Goal: Complete application form

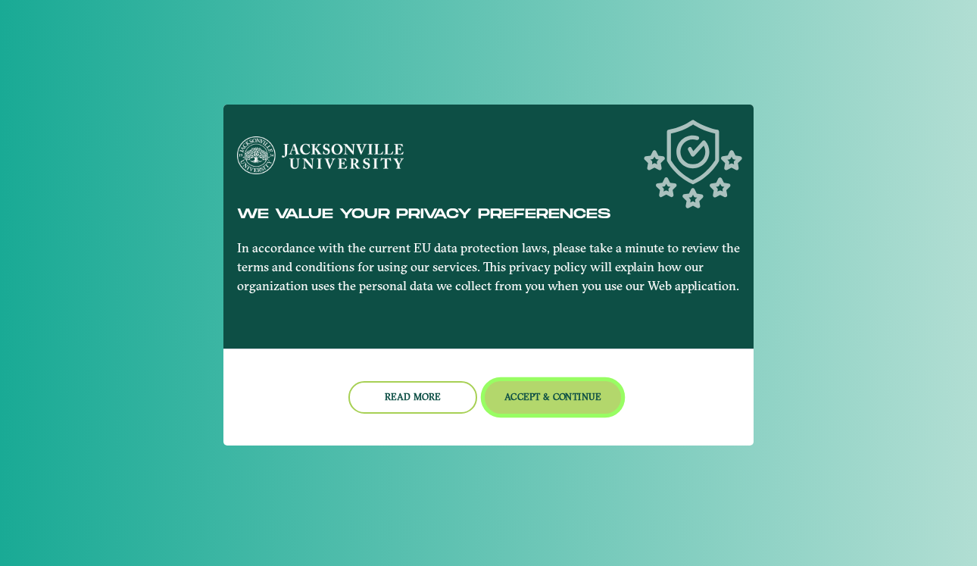
click at [515, 401] on button "Accept & Continue" at bounding box center [553, 397] width 137 height 33
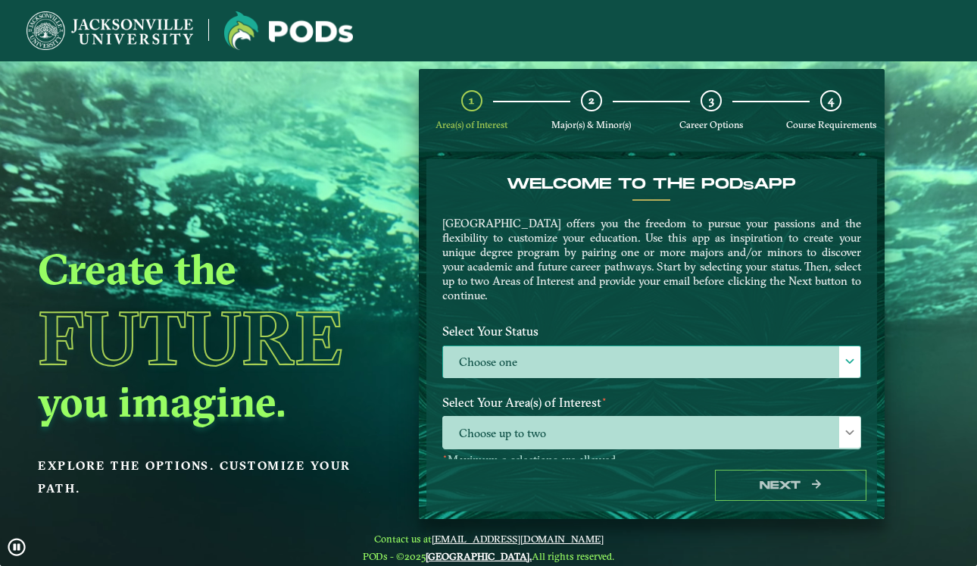
click at [509, 364] on label "Choose one" at bounding box center [651, 362] width 417 height 33
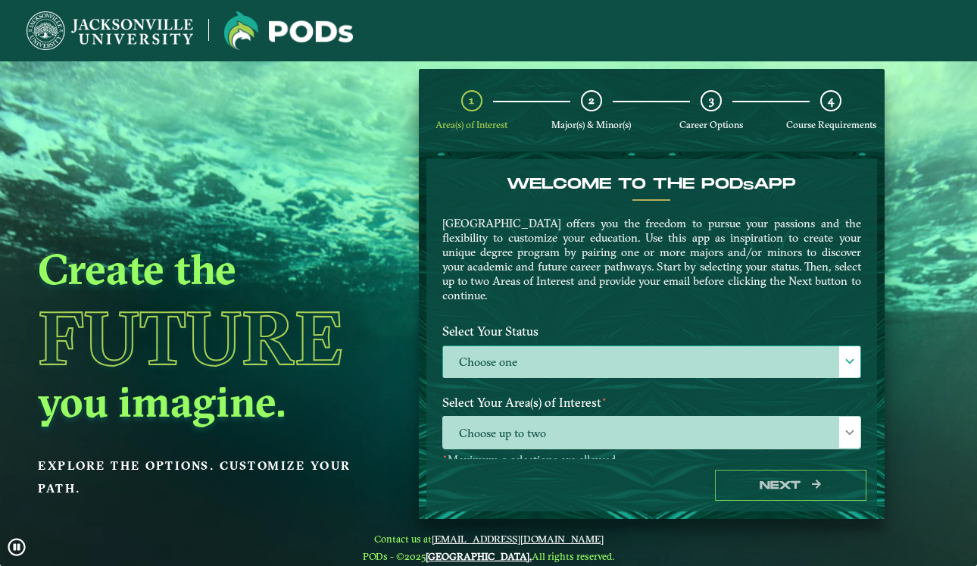
scroll to position [8, 62]
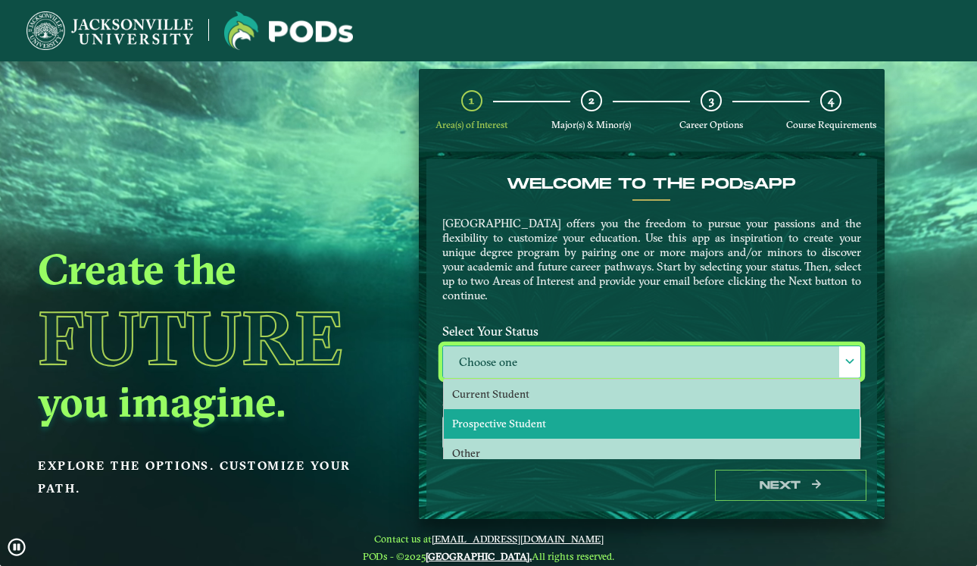
click at [509, 417] on span "Prospective Student" at bounding box center [499, 424] width 94 height 14
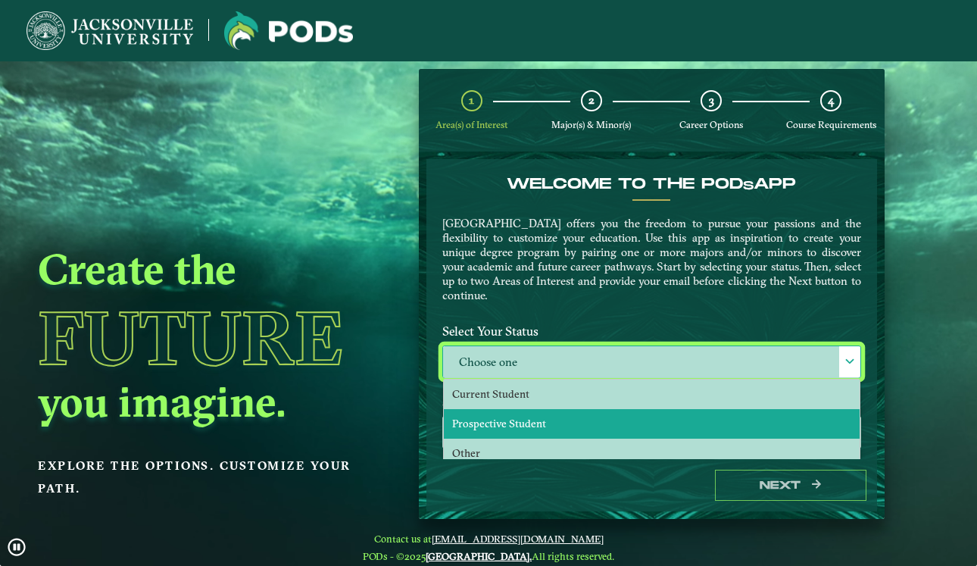
select select "[object Object]"
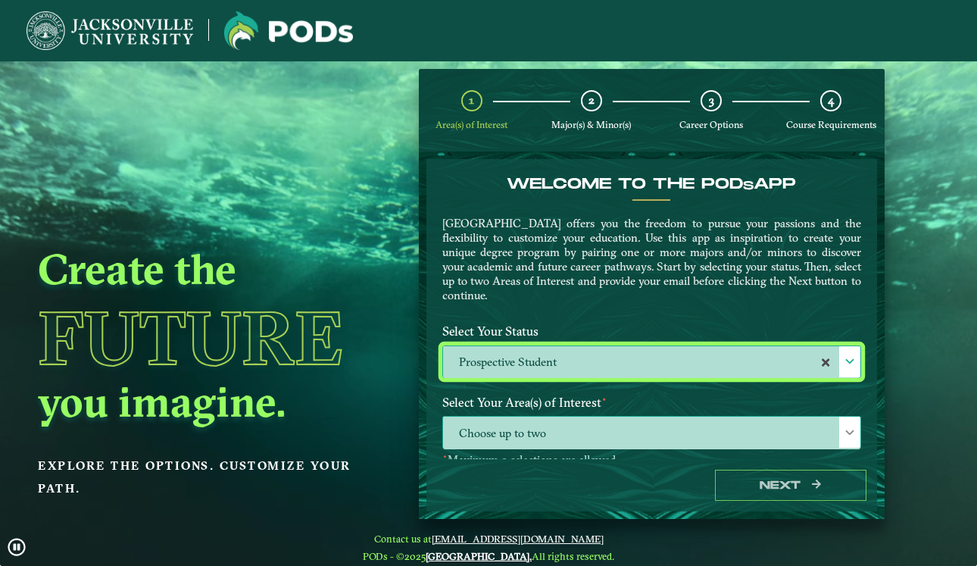
click at [517, 439] on span "Choose up to two" at bounding box center [651, 433] width 417 height 33
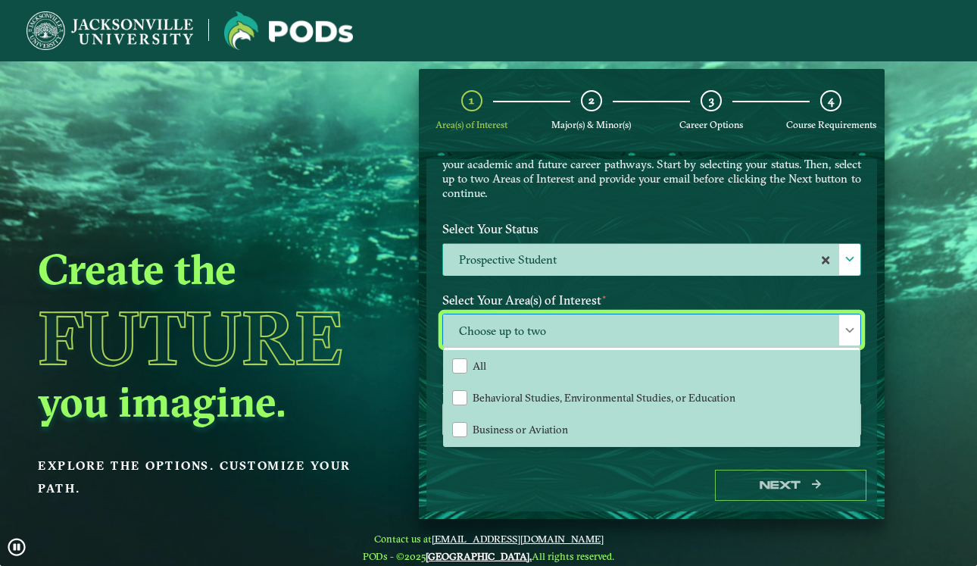
scroll to position [135, 0]
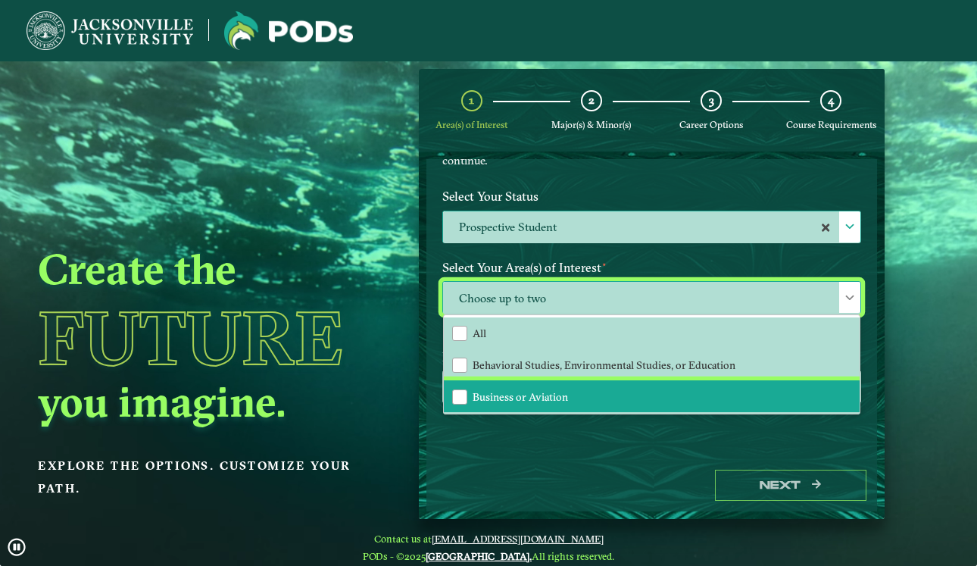
click at [539, 396] on span "Business or Aviation" at bounding box center [520, 397] width 95 height 14
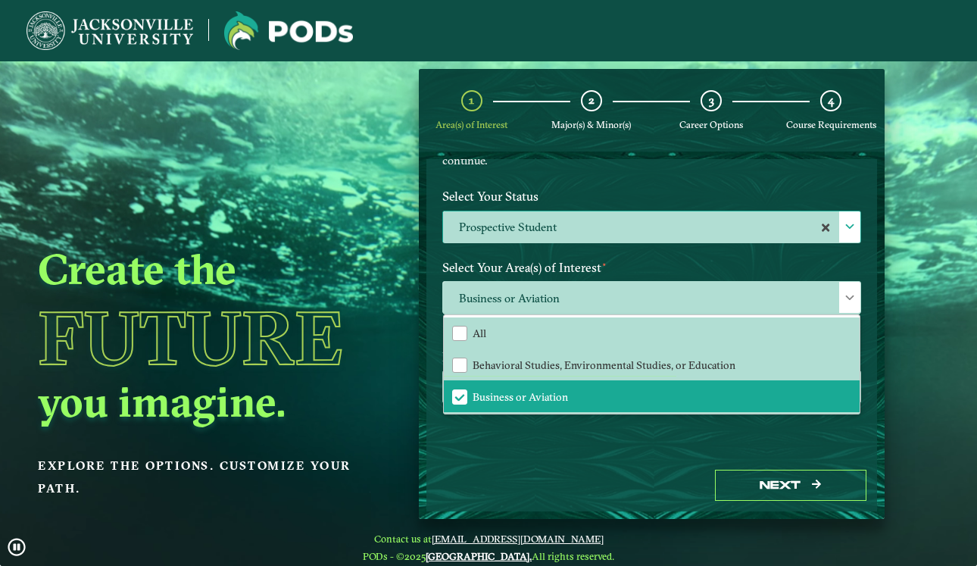
click at [677, 453] on div "Welcome to the POD s app [GEOGRAPHIC_DATA] offers you the freedom to pursue you…" at bounding box center [651, 309] width 451 height 300
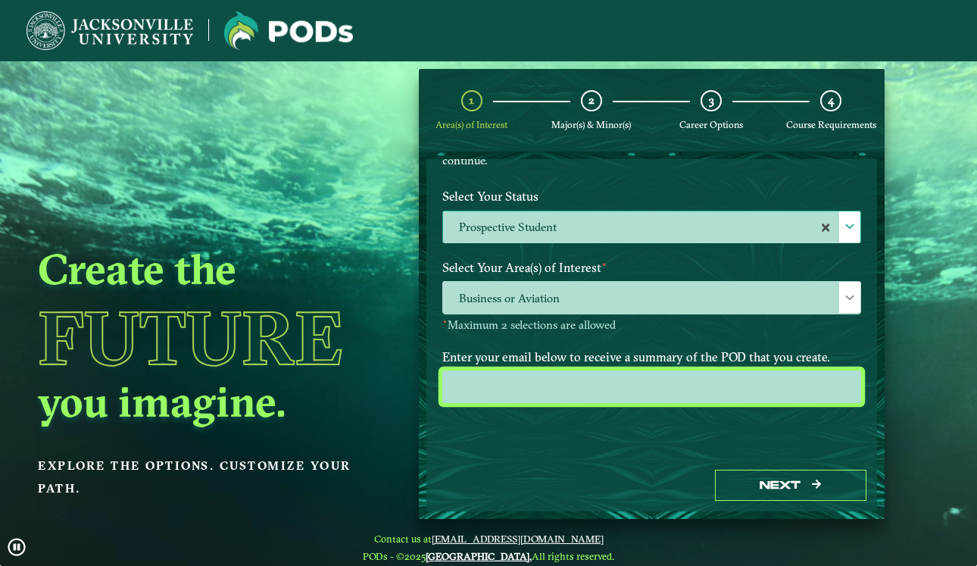
click at [647, 386] on input "email" at bounding box center [651, 386] width 419 height 33
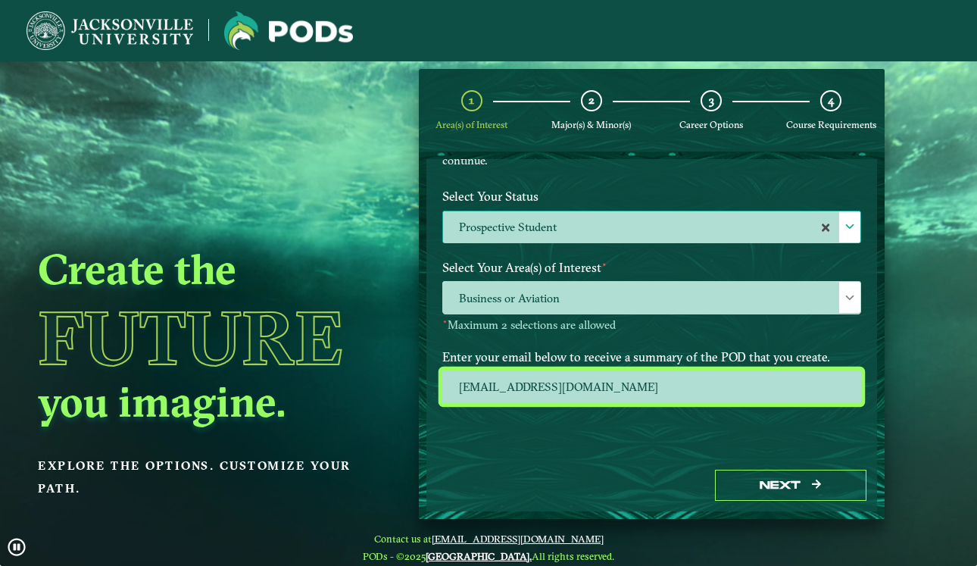
click at [620, 392] on input "[EMAIL_ADDRESS][DOMAIN_NAME]" at bounding box center [651, 386] width 419 height 33
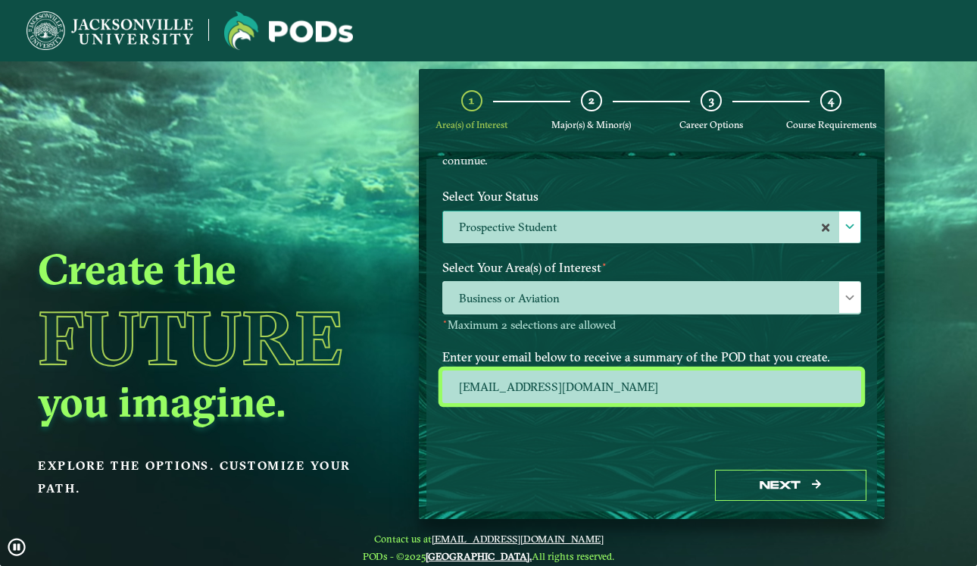
type input "[EMAIL_ADDRESS][DOMAIN_NAME]"
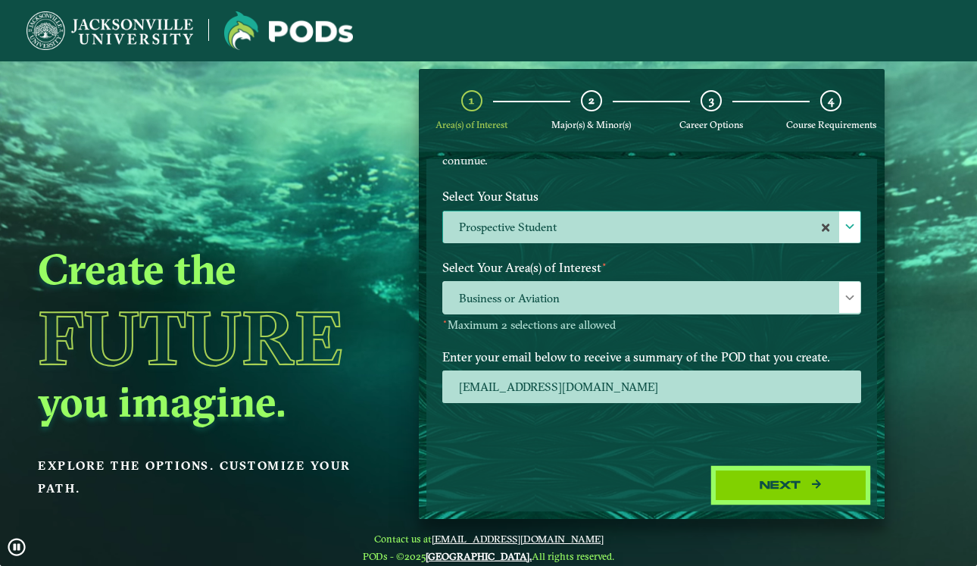
click at [768, 489] on button "Next" at bounding box center [790, 485] width 151 height 31
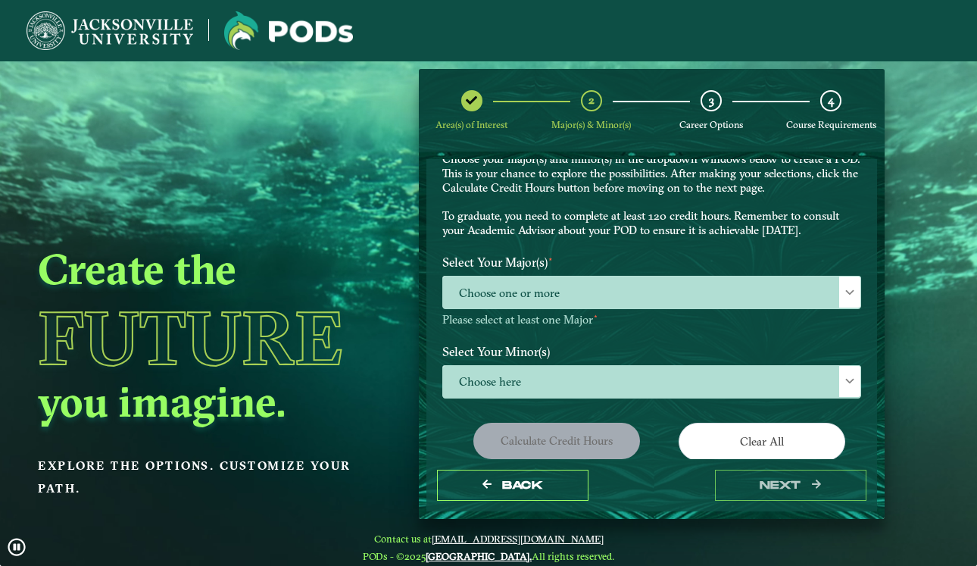
scroll to position [94, 0]
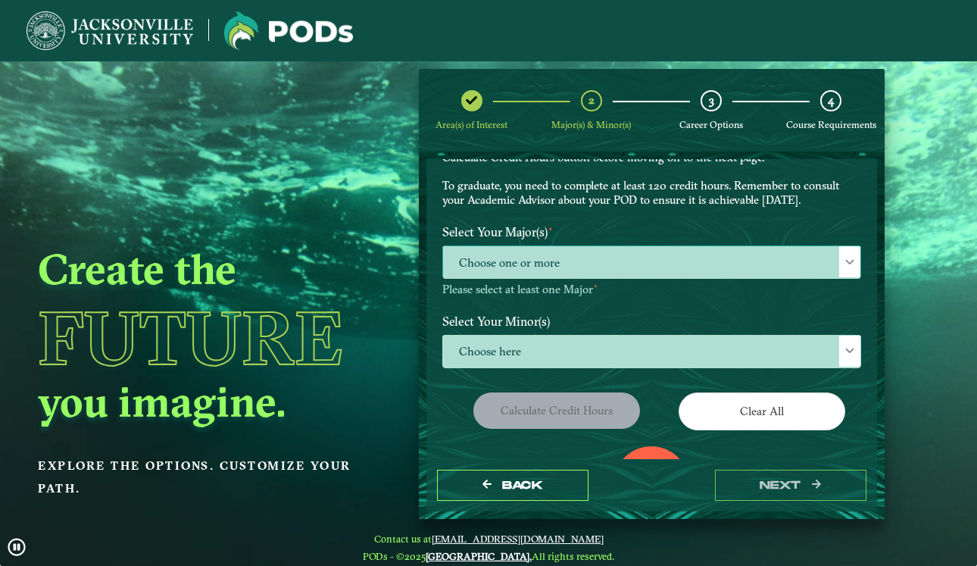
click at [648, 253] on span "Choose one or more" at bounding box center [651, 262] width 417 height 33
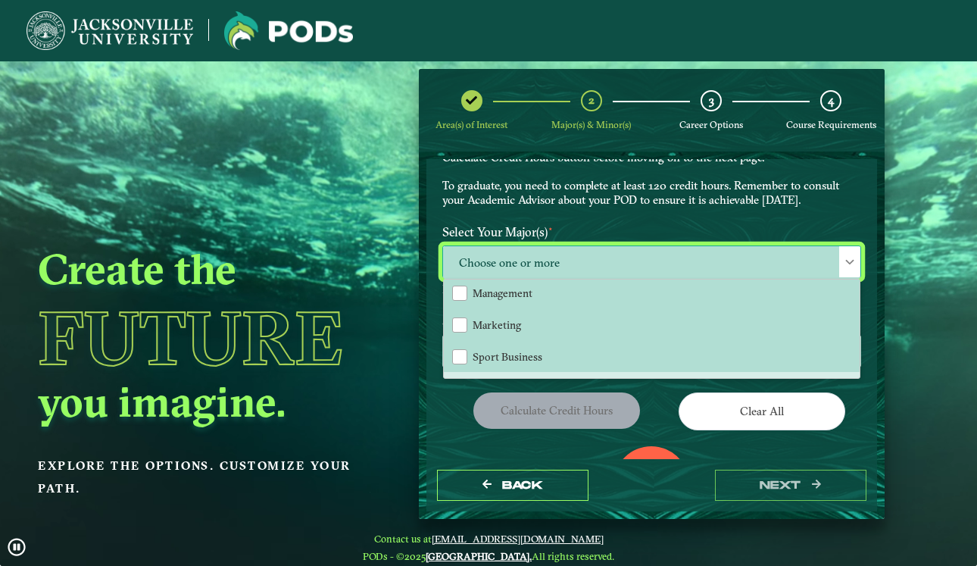
scroll to position [229, 0]
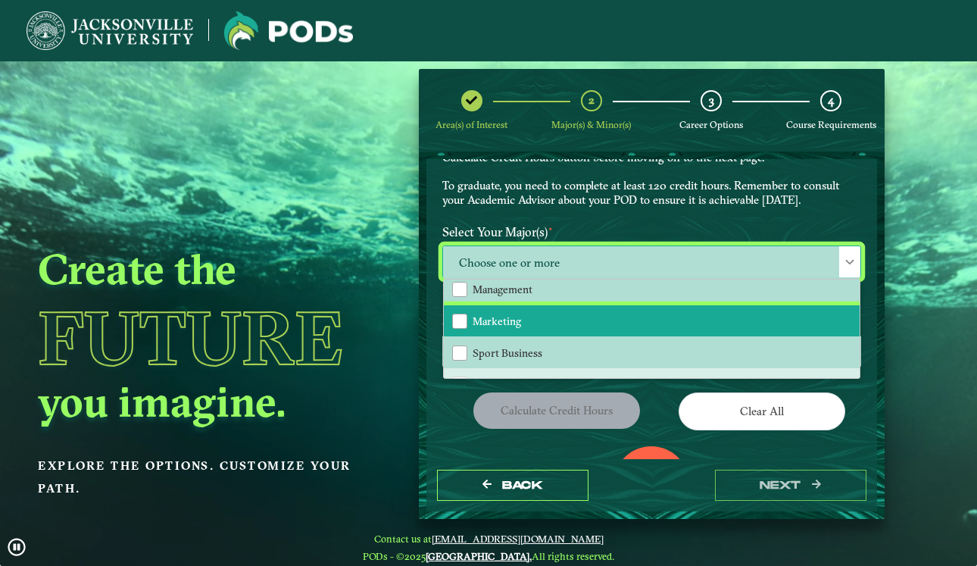
click at [504, 321] on span "Marketing" at bounding box center [497, 321] width 48 height 14
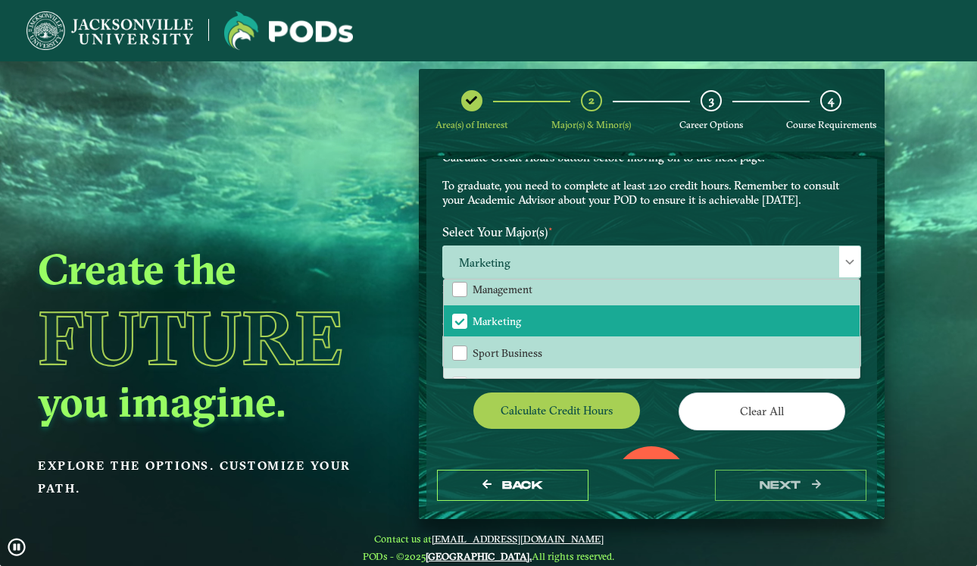
click at [658, 448] on div "0" at bounding box center [651, 484] width 76 height 76
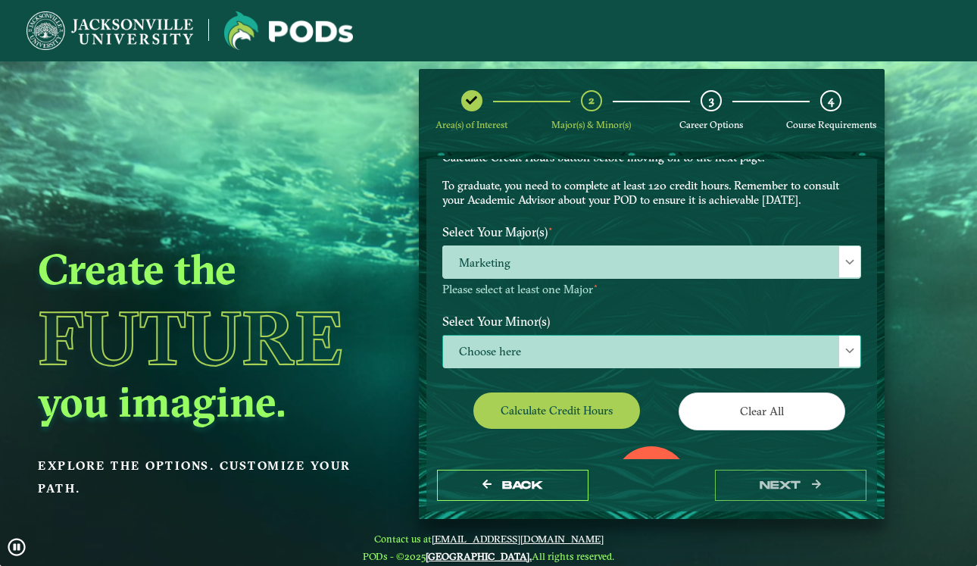
click at [625, 353] on span "Choose here" at bounding box center [651, 352] width 417 height 33
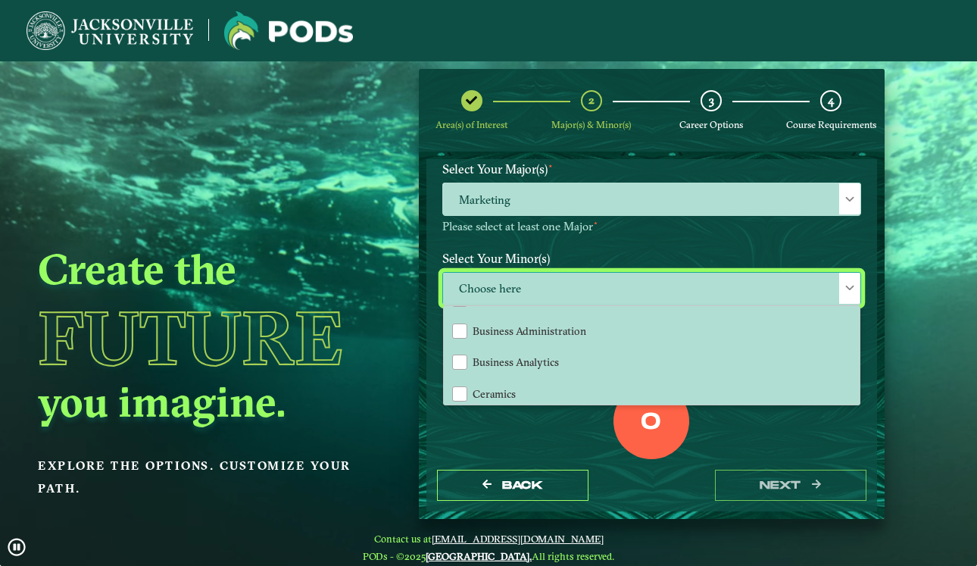
scroll to position [251, 0]
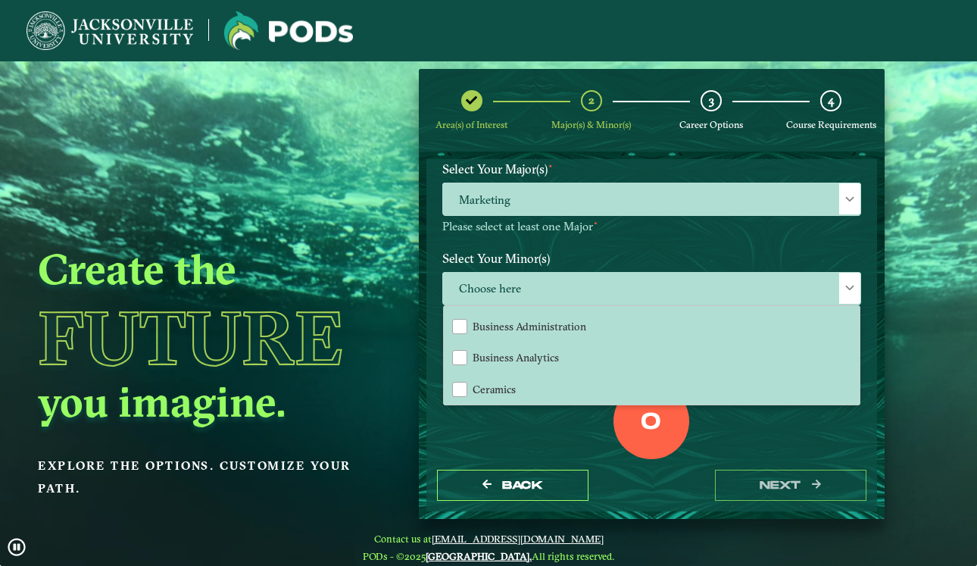
click at [640, 485] on div "Back next" at bounding box center [651, 485] width 451 height 52
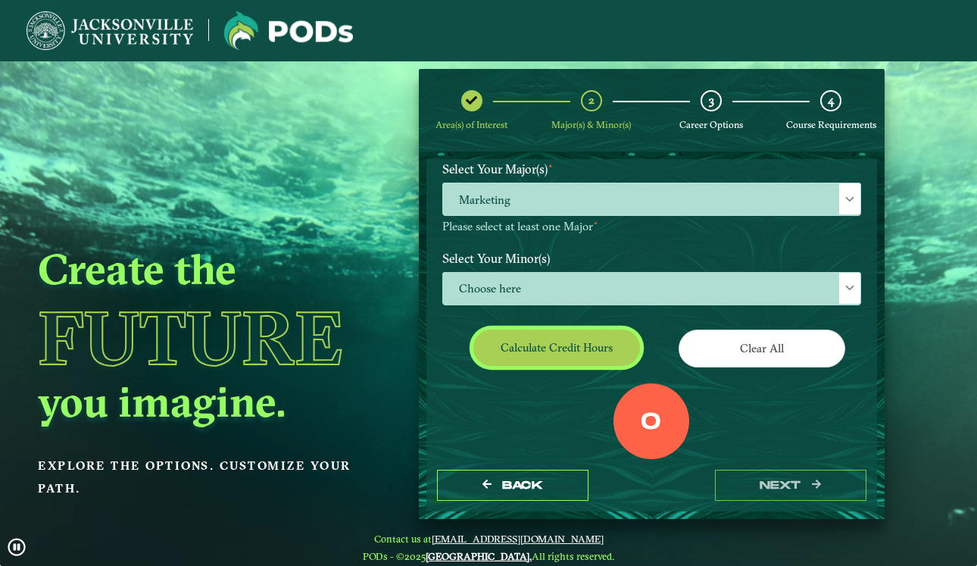
click at [571, 352] on button "Calculate credit hours" at bounding box center [556, 347] width 167 height 36
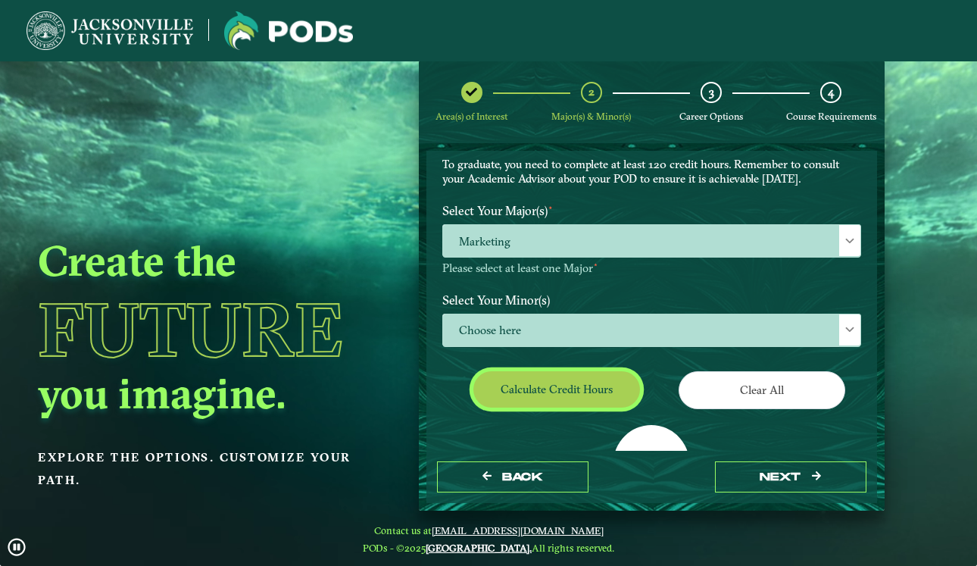
scroll to position [95, 0]
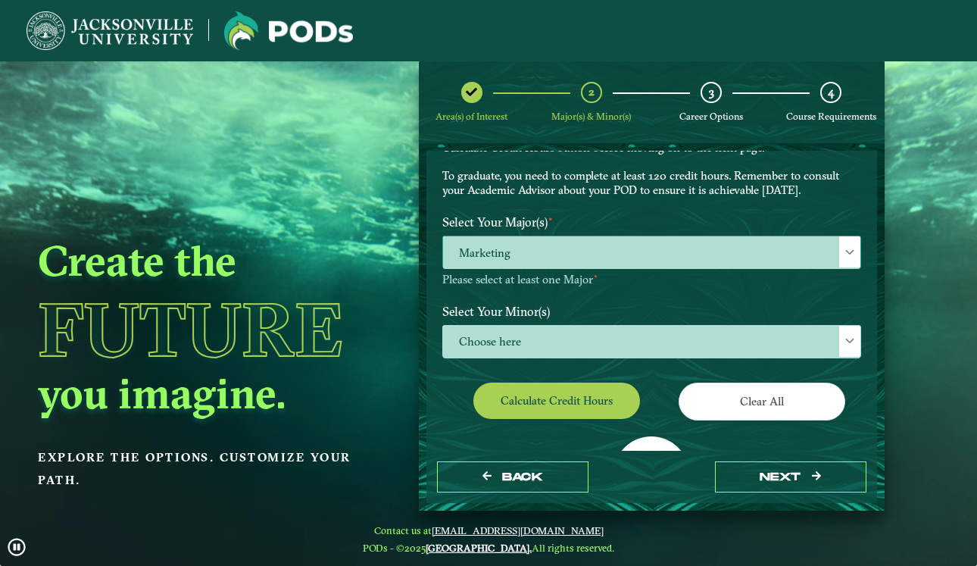
click at [590, 253] on span "Marketing" at bounding box center [651, 252] width 417 height 33
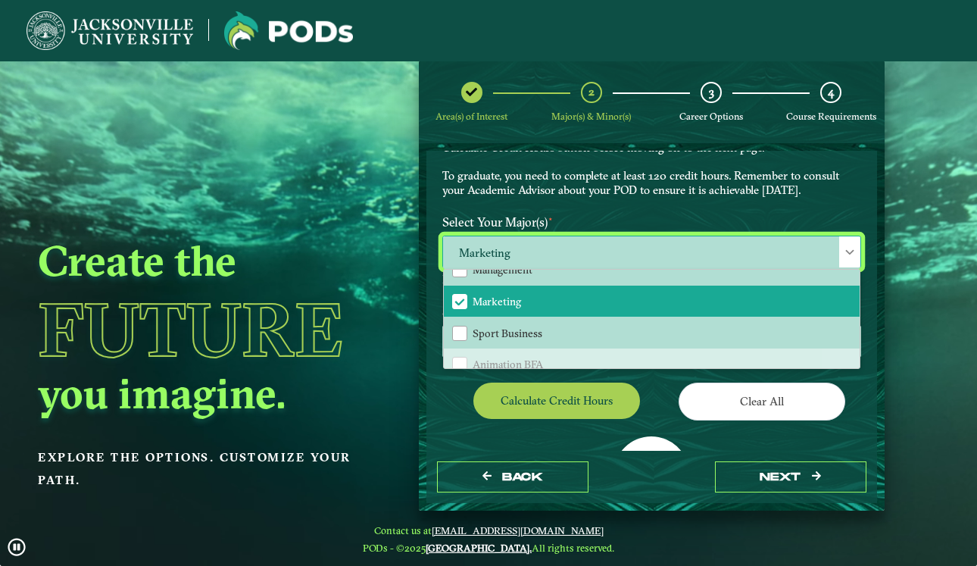
scroll to position [254, 0]
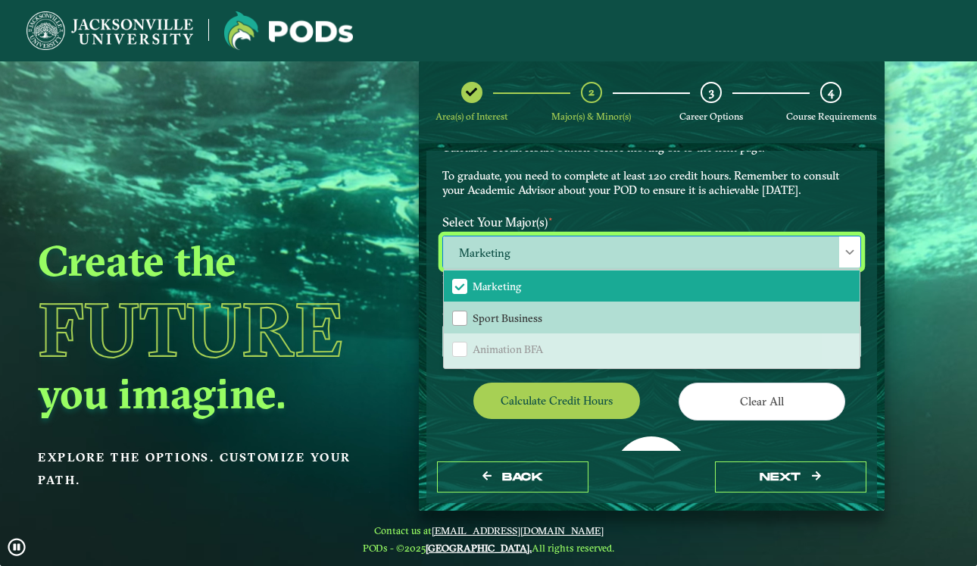
click at [651, 410] on div "Clear All" at bounding box center [761, 403] width 221 height 42
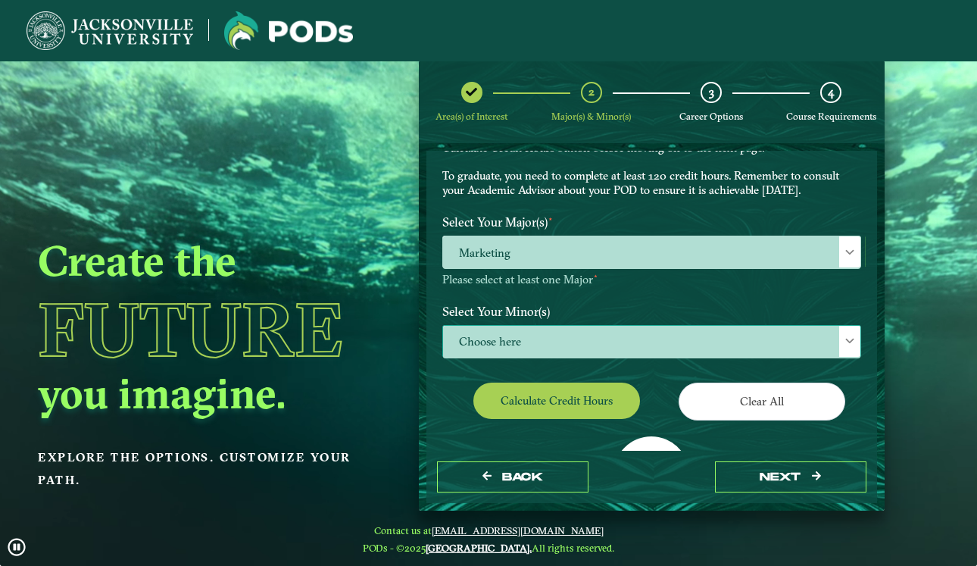
click at [579, 337] on span "Choose here" at bounding box center [651, 342] width 417 height 33
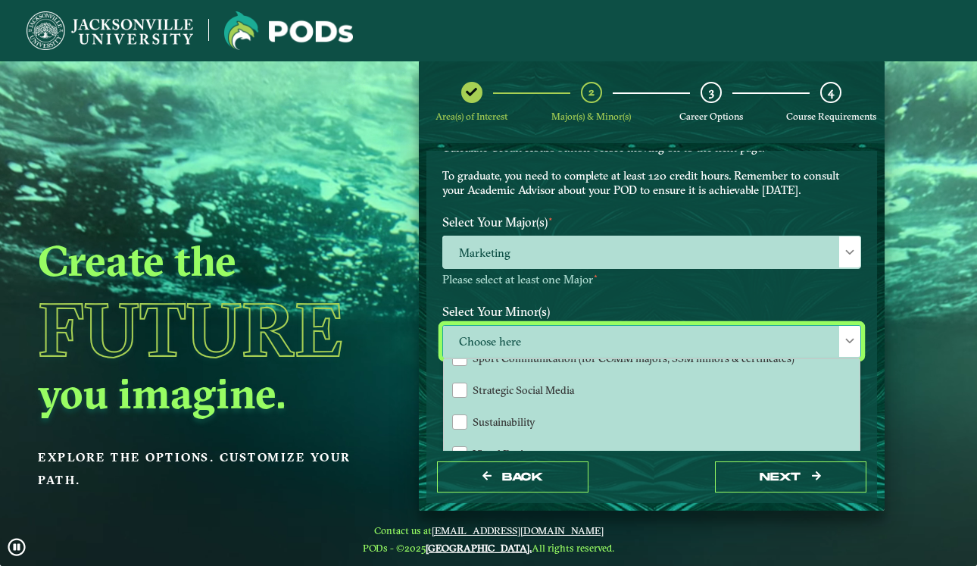
scroll to position [1566, 0]
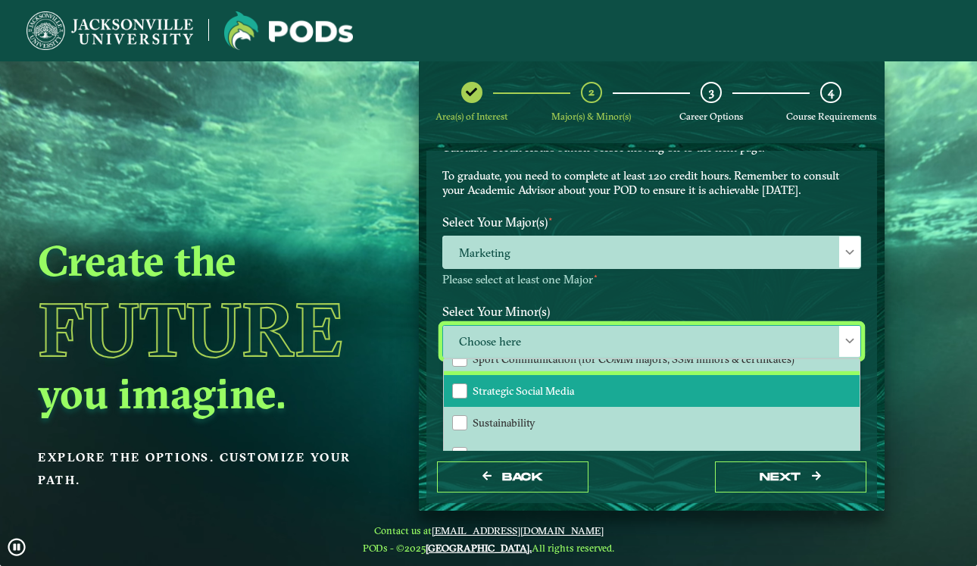
click at [579, 375] on li "Strategic Social Media" at bounding box center [652, 391] width 416 height 32
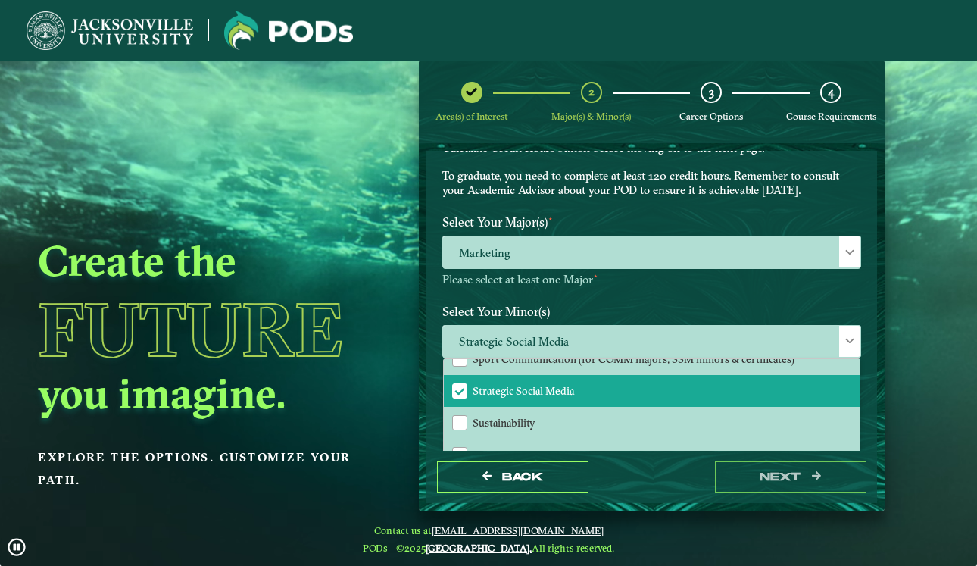
click at [652, 492] on div "Back next" at bounding box center [651, 477] width 451 height 52
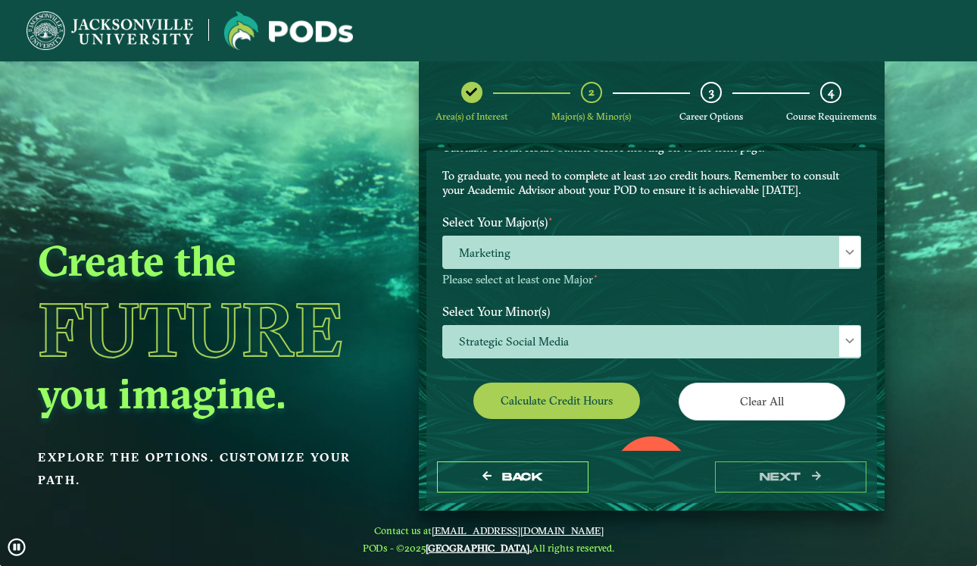
scroll to position [61, 0]
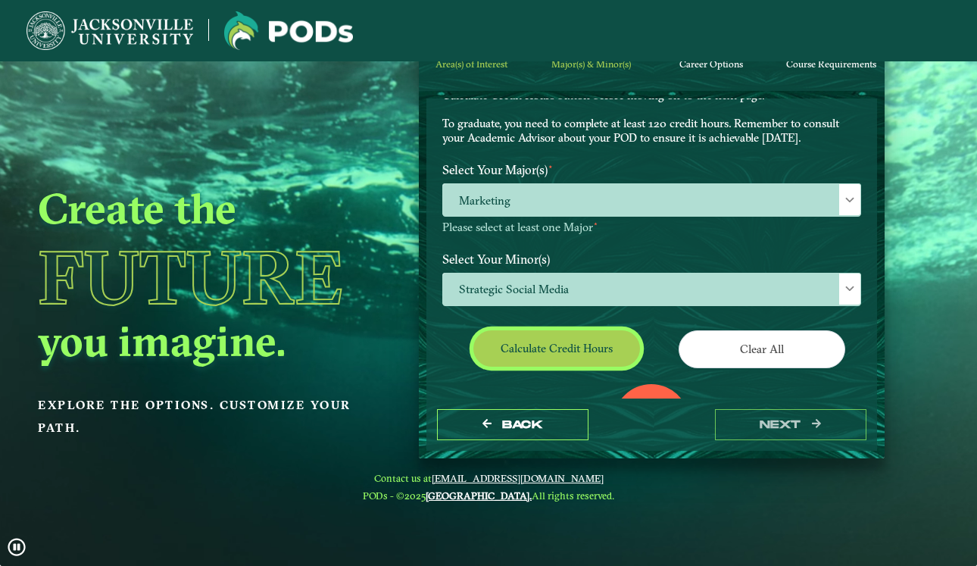
click at [596, 330] on button "Calculate credit hours" at bounding box center [556, 348] width 167 height 36
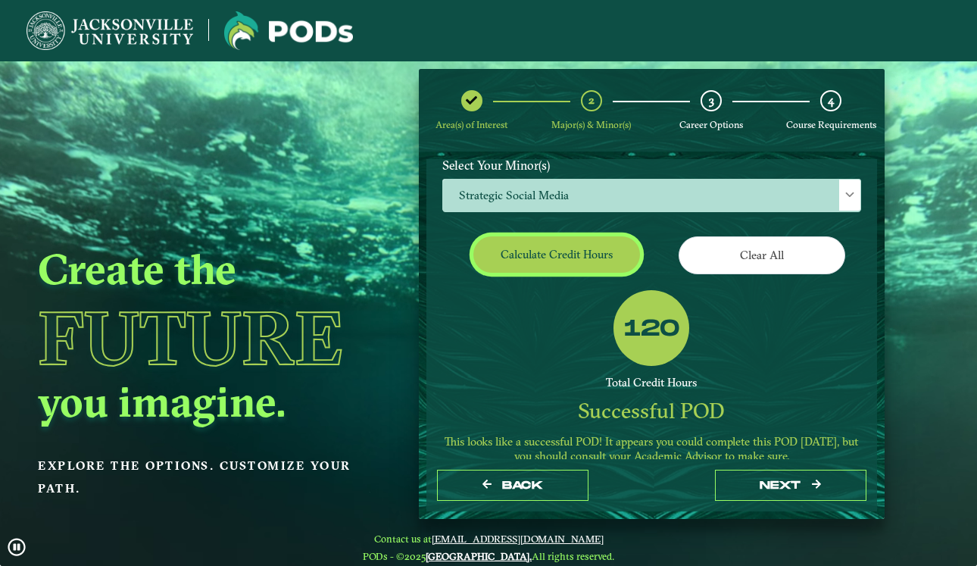
scroll to position [301, 0]
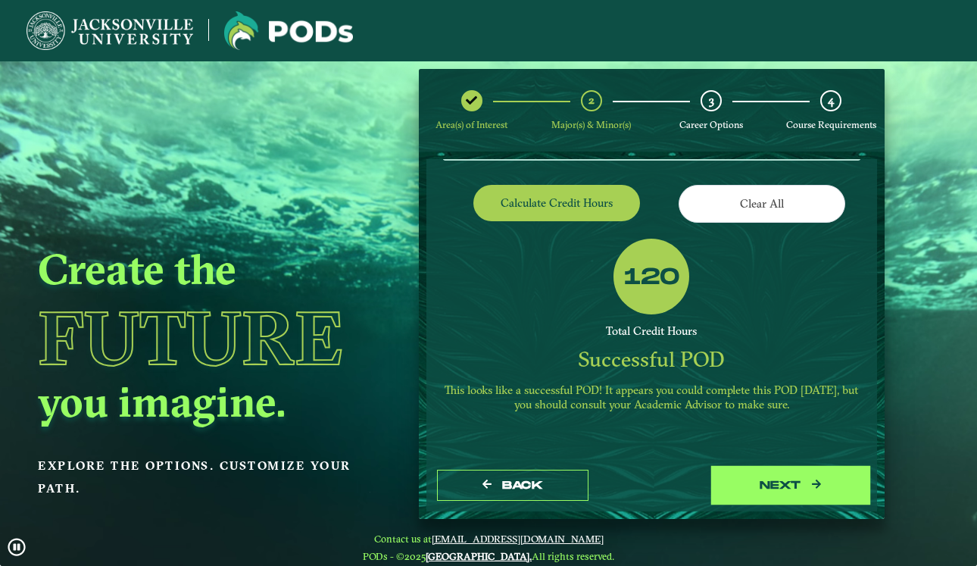
click at [799, 486] on button "next" at bounding box center [790, 485] width 151 height 31
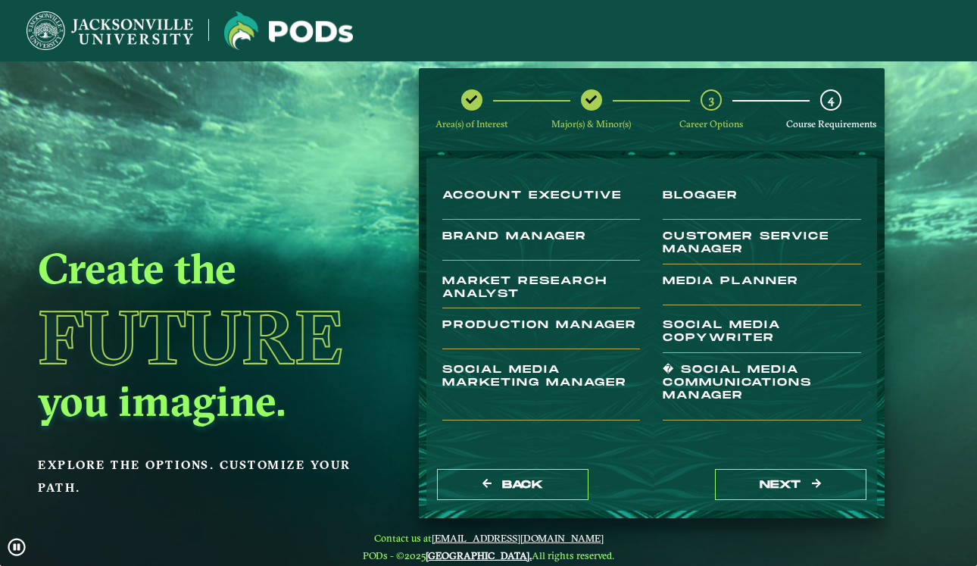
scroll to position [111, 0]
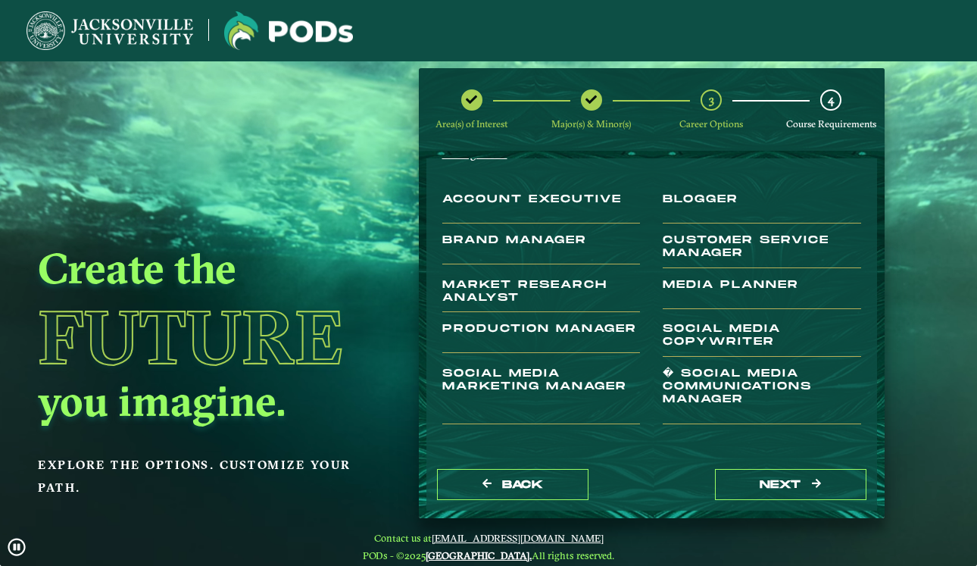
click at [663, 373] on h3 "� Social Media Communications Manager" at bounding box center [762, 395] width 198 height 57
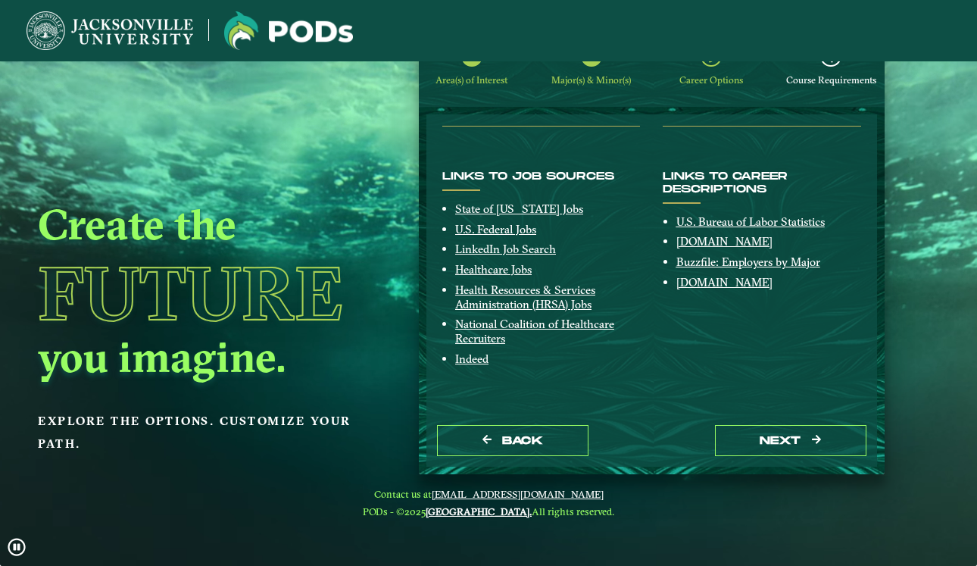
scroll to position [61, 0]
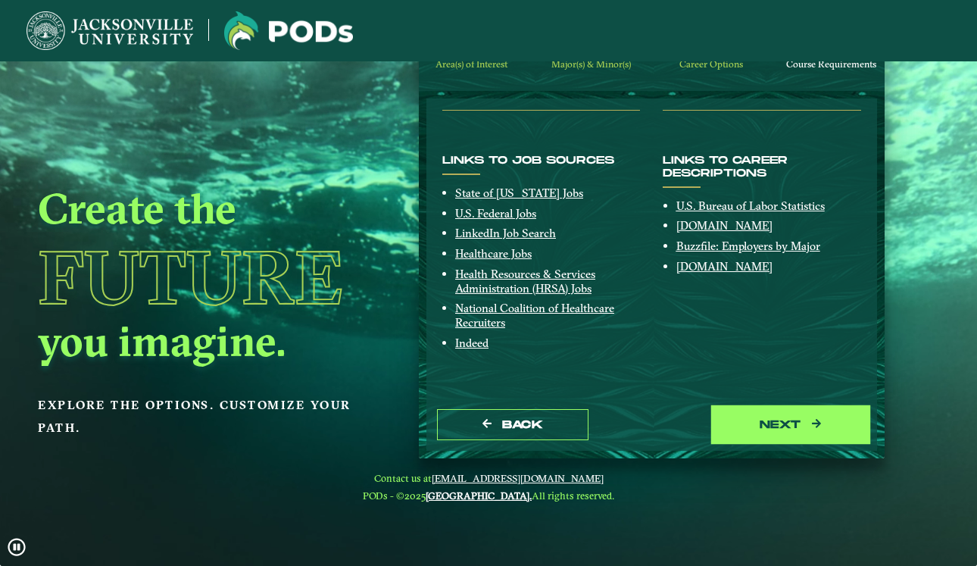
click at [754, 419] on button "next" at bounding box center [790, 424] width 151 height 31
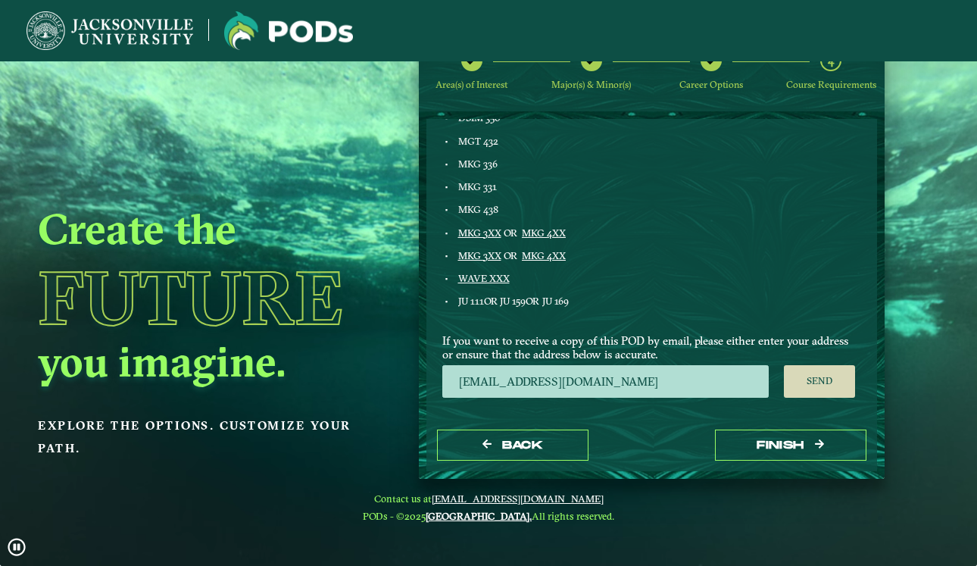
scroll to position [813, 0]
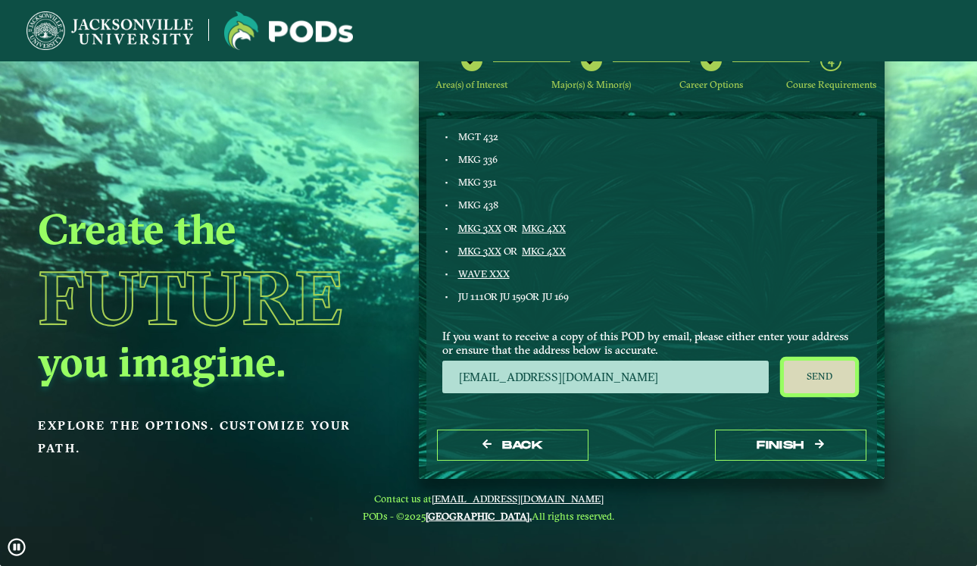
click at [810, 372] on button "Send" at bounding box center [820, 377] width 72 height 33
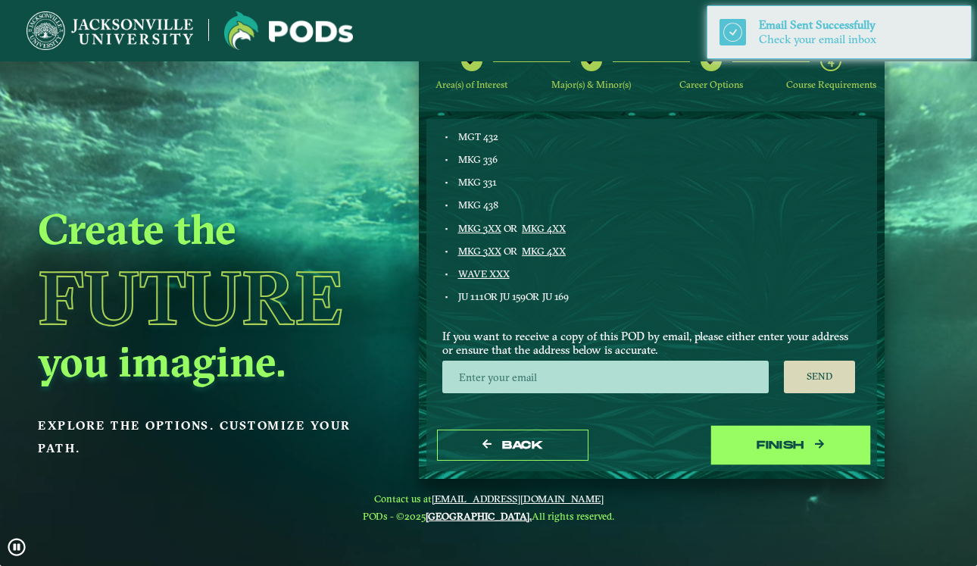
click at [810, 445] on button "Finish" at bounding box center [790, 444] width 151 height 31
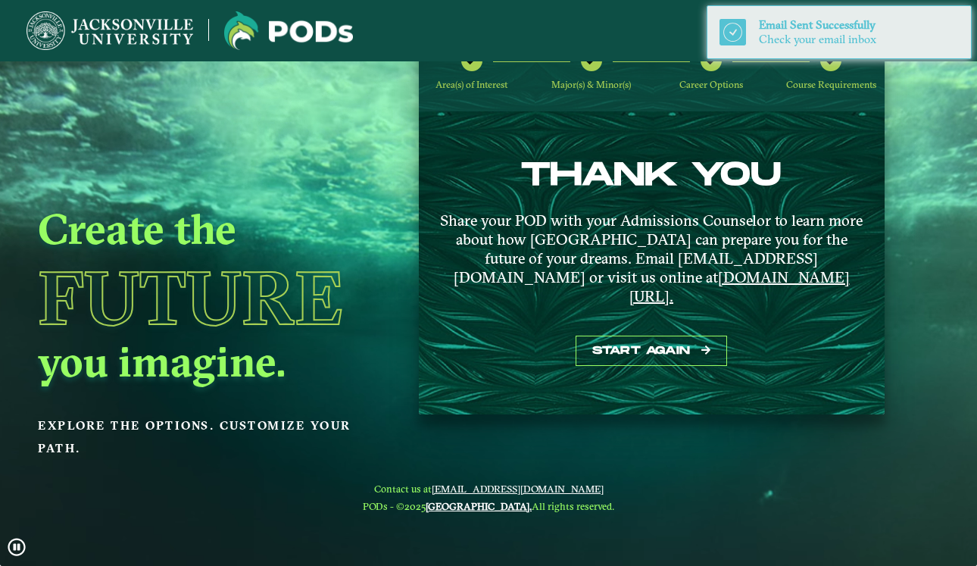
scroll to position [0, 0]
